Goal: Navigation & Orientation: Find specific page/section

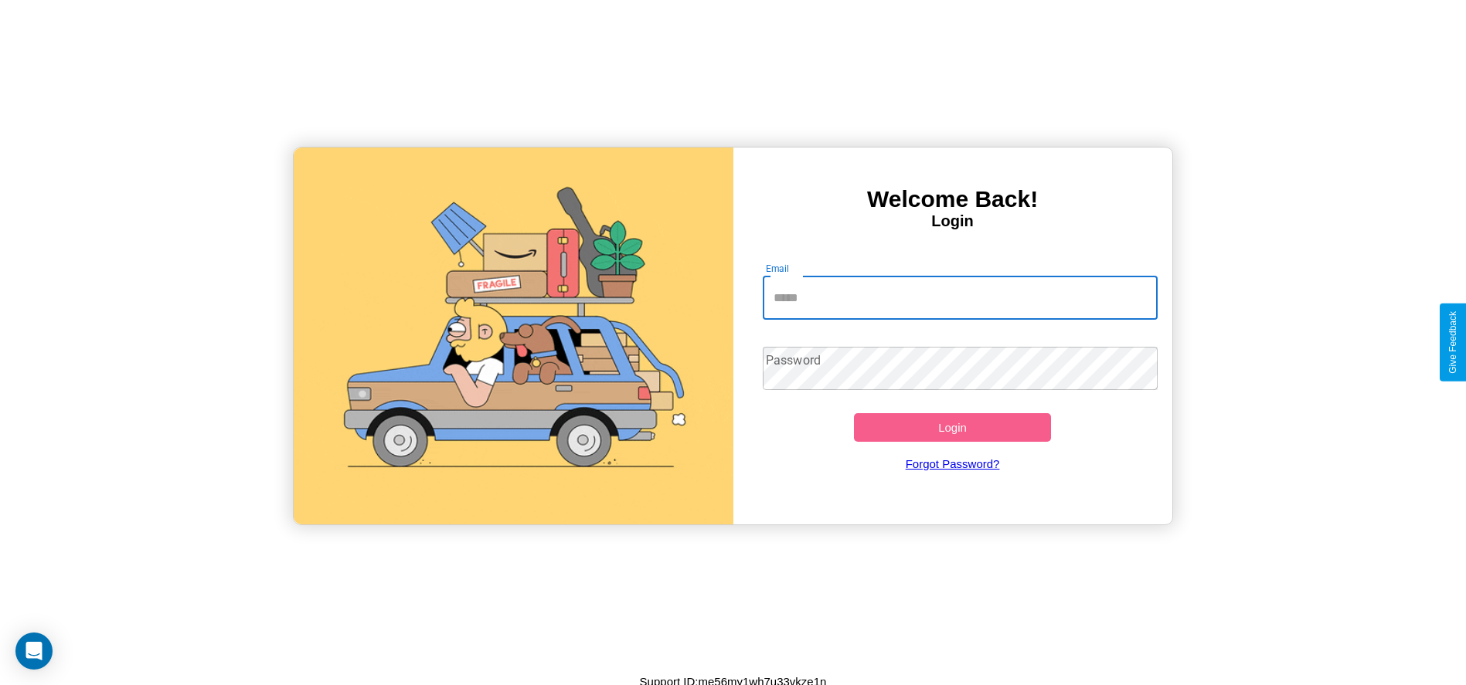
click at [960, 297] on input "Email" at bounding box center [960, 298] width 395 height 43
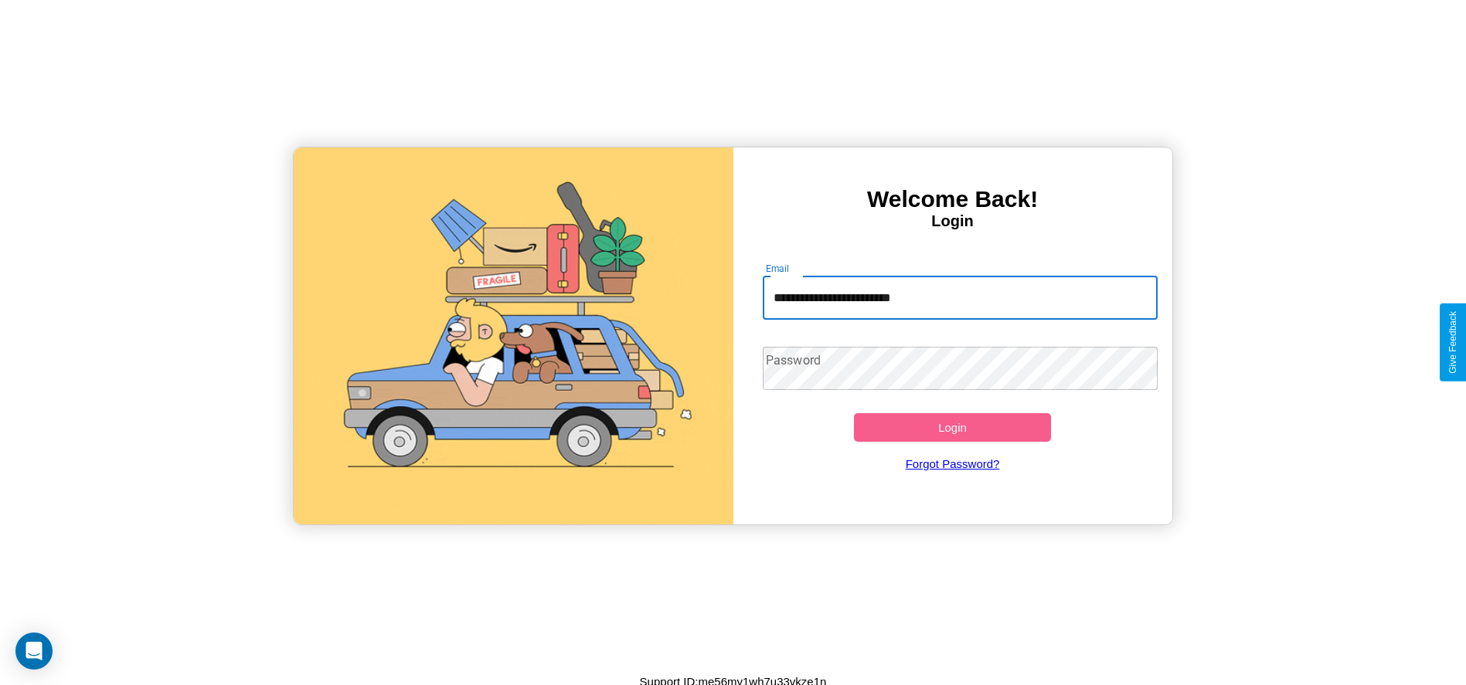
type input "**********"
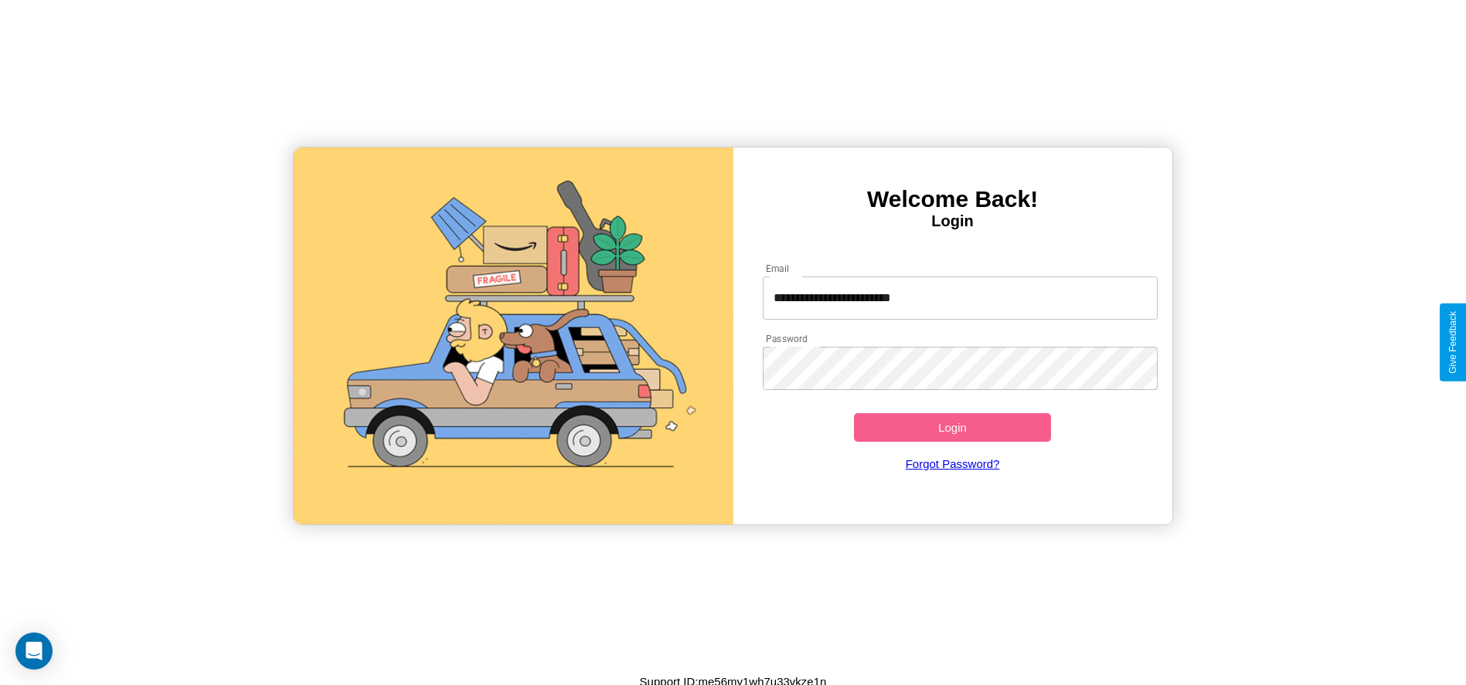
click at [952, 427] on button "Login" at bounding box center [953, 427] width 198 height 29
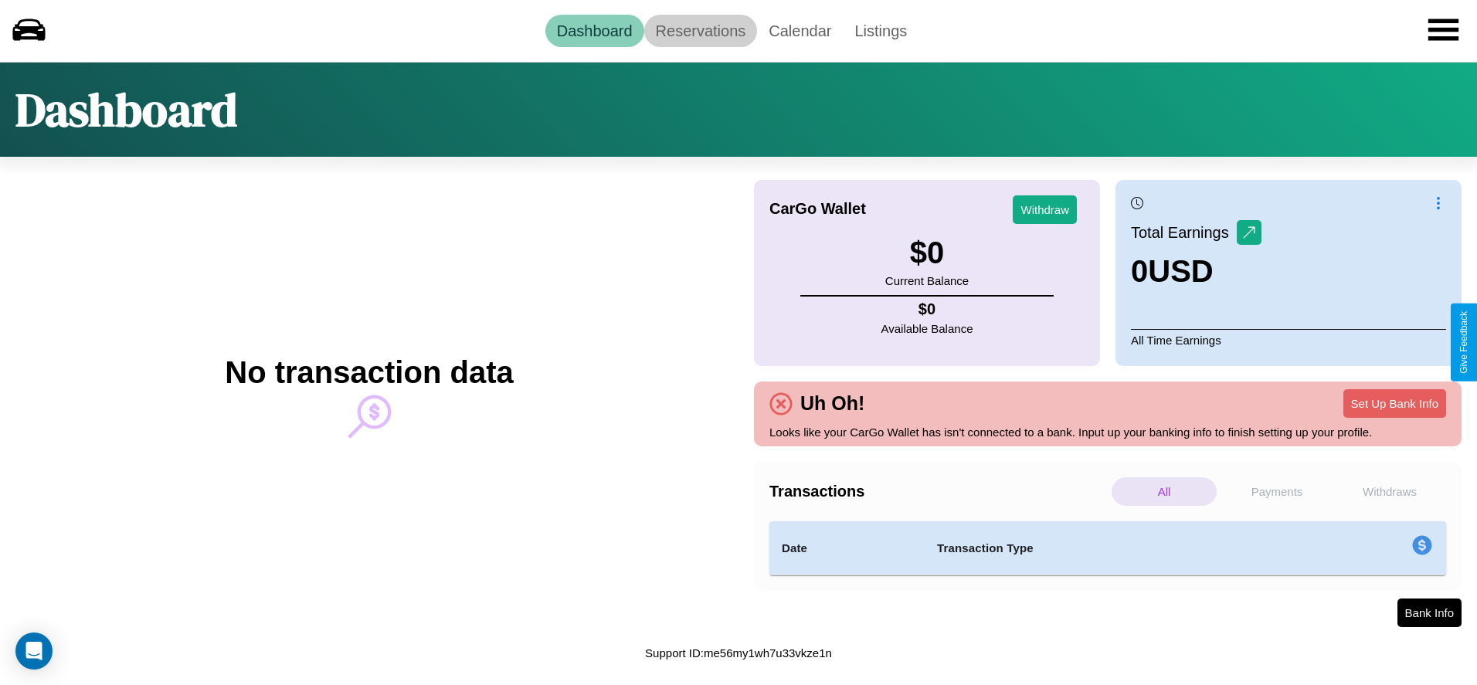
click at [700, 30] on link "Reservations" at bounding box center [701, 31] width 114 height 32
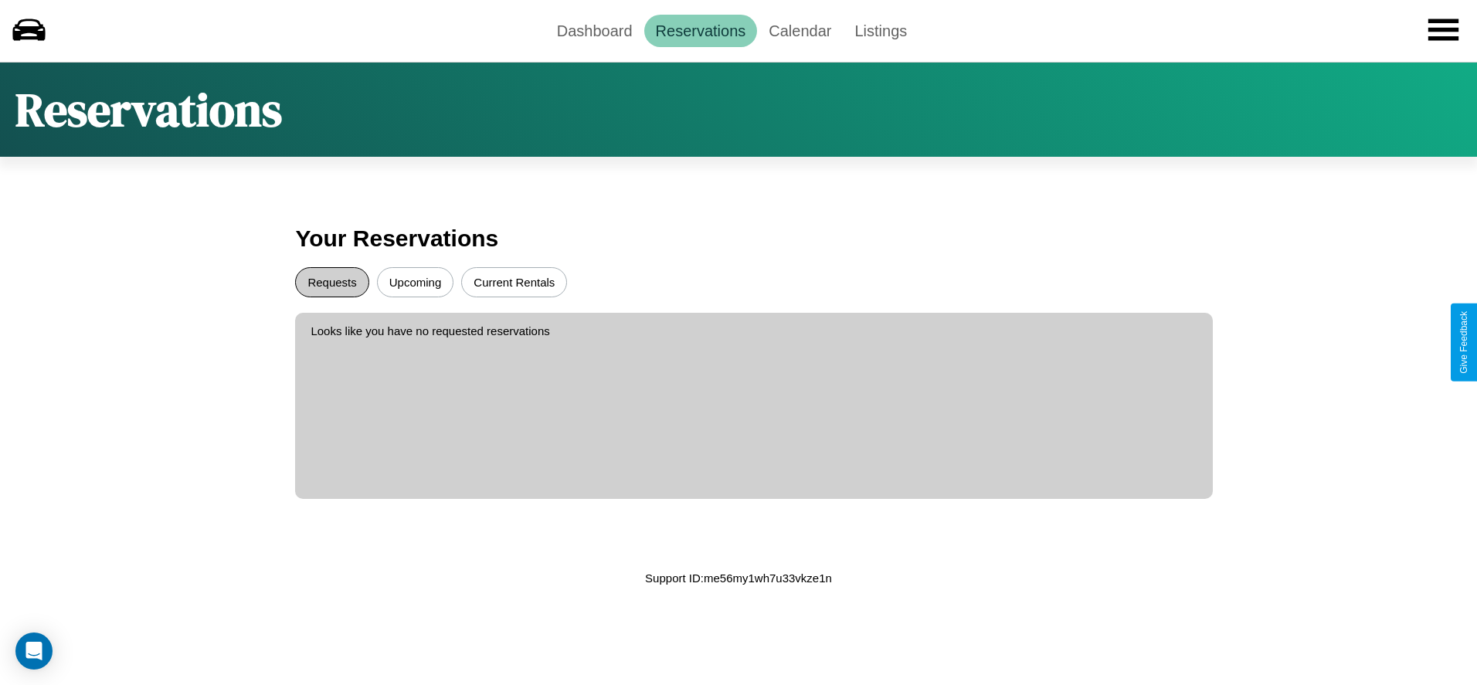
click at [332, 282] on button "Requests" at bounding box center [331, 282] width 73 height 30
click at [514, 282] on button "Current Rentals" at bounding box center [514, 282] width 106 height 30
click at [415, 282] on button "Upcoming" at bounding box center [415, 282] width 77 height 30
click at [800, 30] on link "Calendar" at bounding box center [800, 31] width 86 height 32
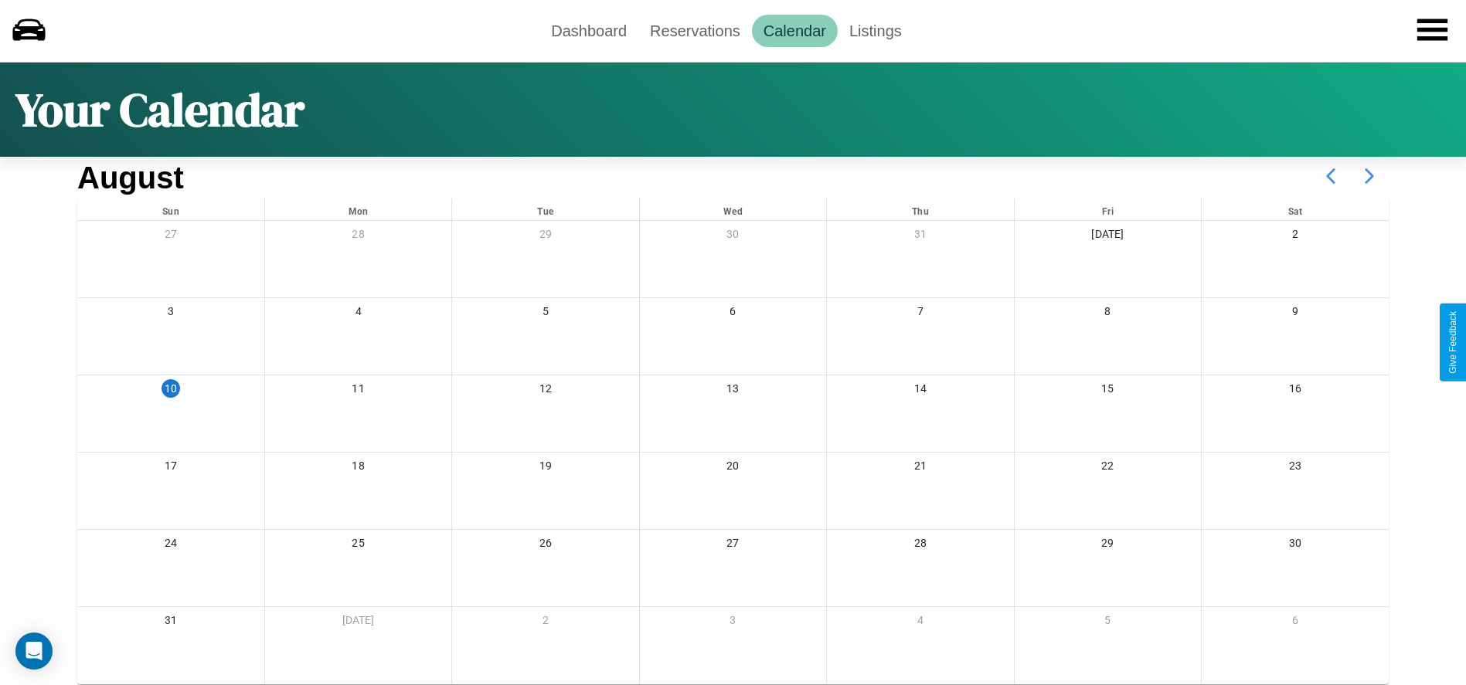
click at [1369, 176] on icon at bounding box center [1369, 176] width 39 height 39
click at [589, 30] on link "Dashboard" at bounding box center [588, 31] width 99 height 32
